Goal: Information Seeking & Learning: Learn about a topic

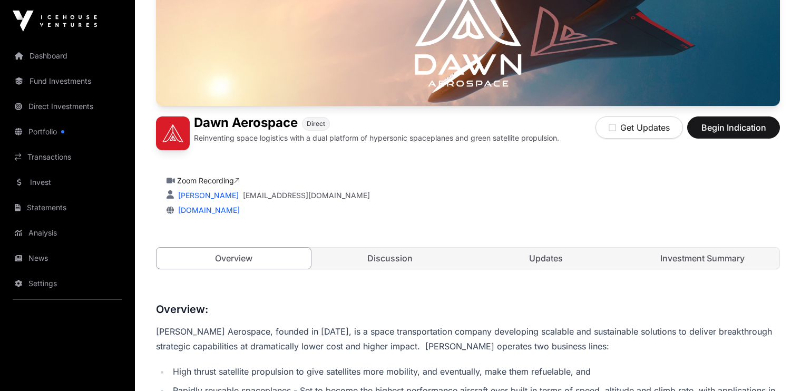
scroll to position [152, 0]
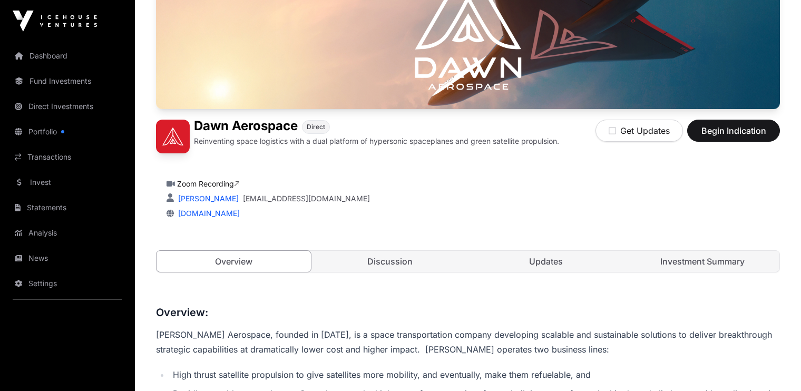
click at [456, 192] on div "Zoom Recording [PERSON_NAME] Marshall [EMAIL_ADDRESS][DOMAIN_NAME] [DOMAIN_NAME]" at bounding box center [468, 199] width 603 height 40
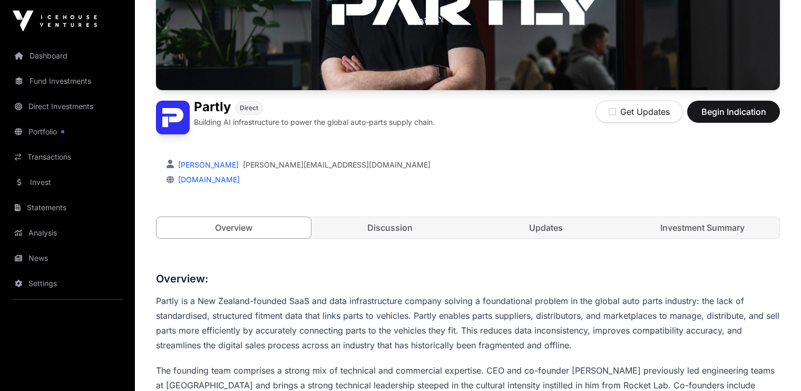
scroll to position [160, 0]
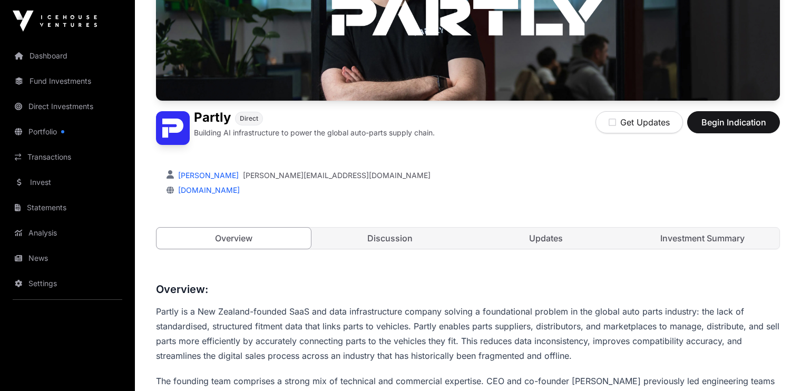
click at [390, 237] on link "Discussion" at bounding box center [390, 238] width 154 height 21
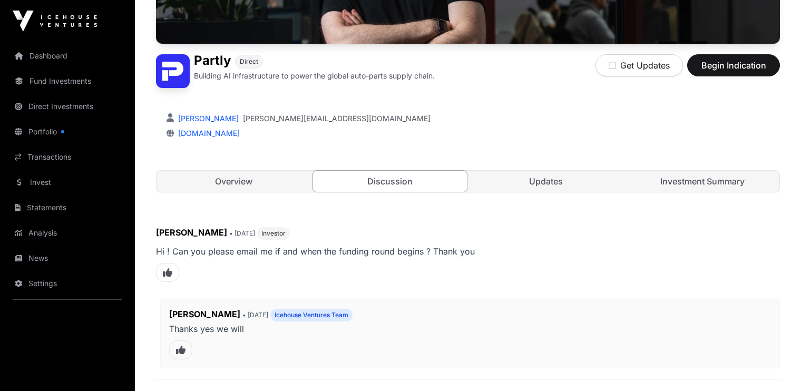
scroll to position [217, 0]
click at [542, 178] on link "Updates" at bounding box center [546, 181] width 154 height 21
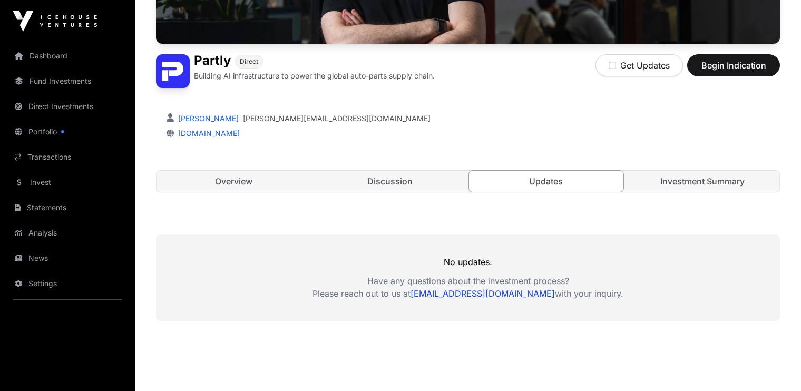
click at [691, 176] on link "Investment Summary" at bounding box center [703, 181] width 154 height 21
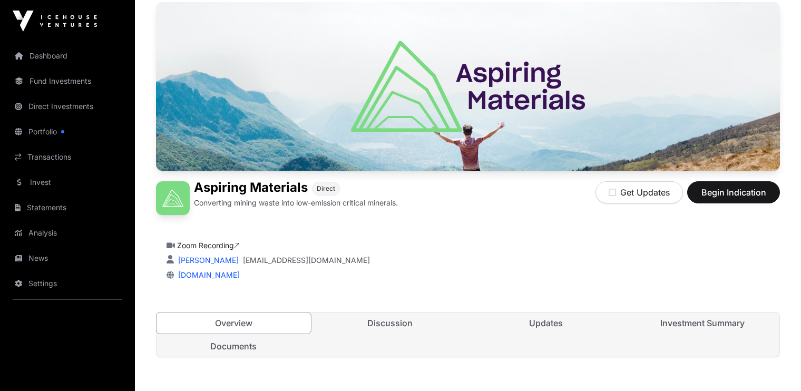
scroll to position [94, 0]
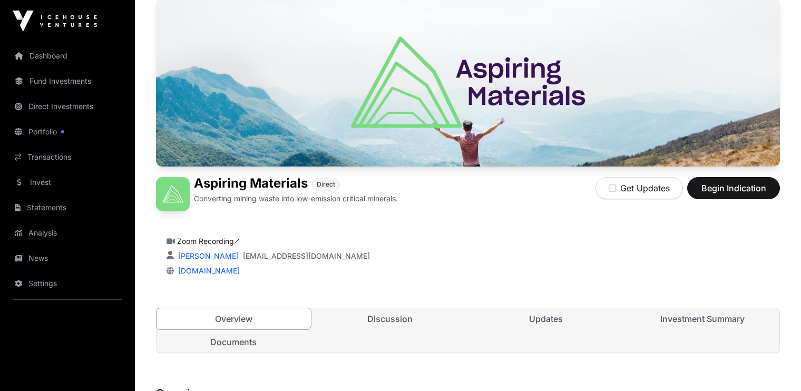
click at [216, 244] on link "Zoom Recording" at bounding box center [208, 241] width 63 height 9
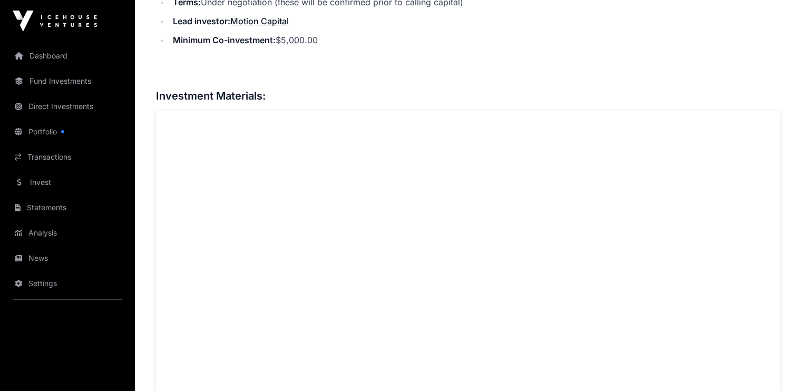
scroll to position [690, 0]
